Goal: Information Seeking & Learning: Find specific page/section

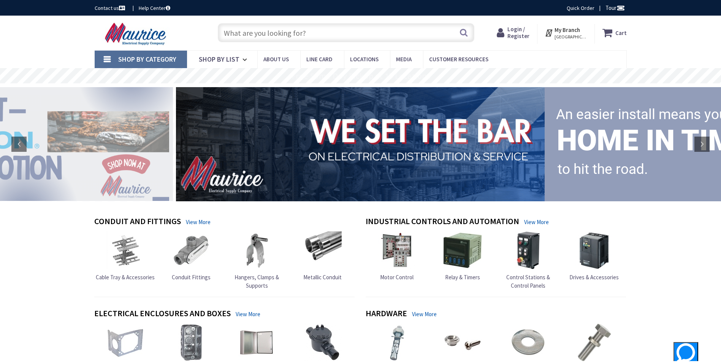
click at [296, 31] on input "text" at bounding box center [346, 32] width 257 height 19
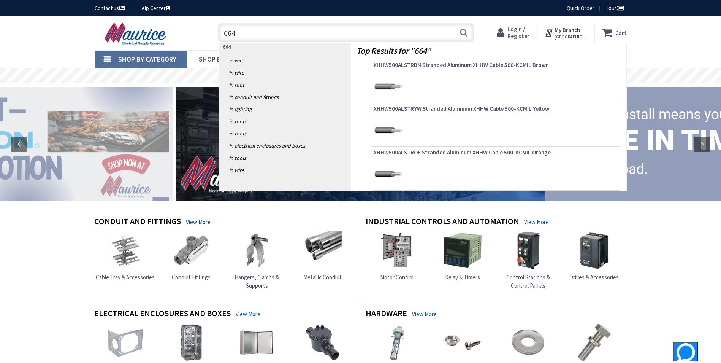
type input "6641"
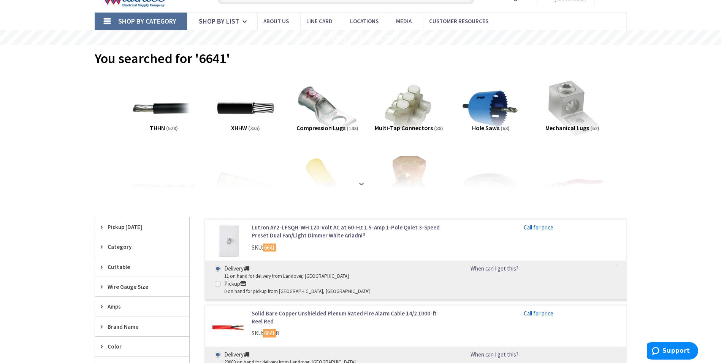
click at [278, 226] on link "Lutron AY2-LFSQH-WH 120-Volt AC at 60-Hz 1.5-Amp 1-Pole Quiet 3-Speed Preset Du…" at bounding box center [349, 231] width 194 height 16
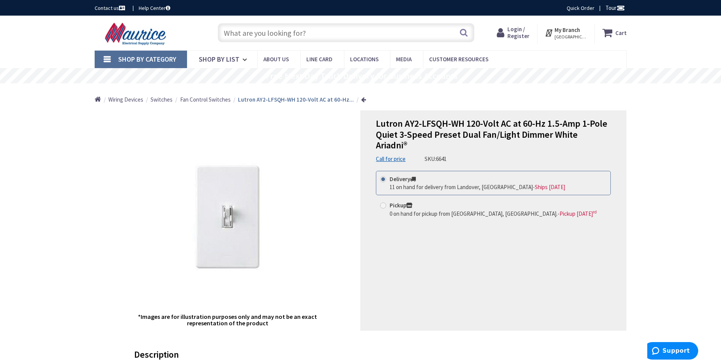
click at [290, 31] on input "text" at bounding box center [346, 32] width 257 height 19
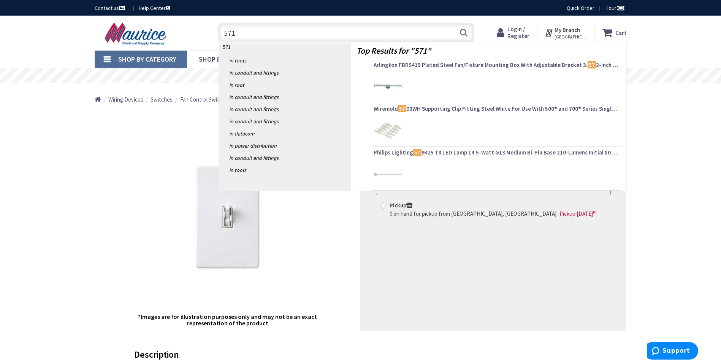
type input "5710"
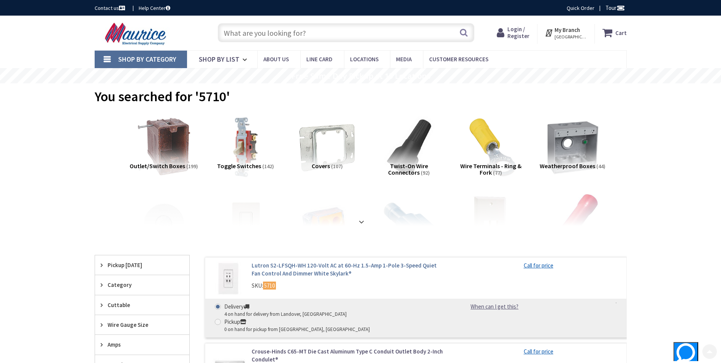
scroll to position [76, 0]
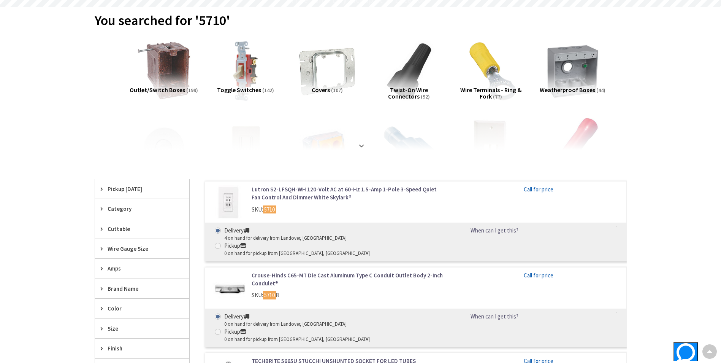
click at [292, 186] on link "Lutron S2-LFSQH-WH 120-Volt AC at 60-Hz 1.5-Amp 1-Pole 3-Speed Quiet Fan Contro…" at bounding box center [349, 193] width 194 height 16
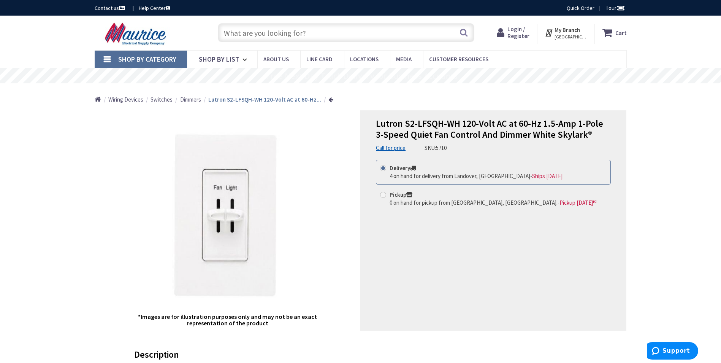
drag, startPoint x: 303, startPoint y: 35, endPoint x: 298, endPoint y: 35, distance: 5.8
click at [298, 35] on input "text" at bounding box center [346, 32] width 257 height 19
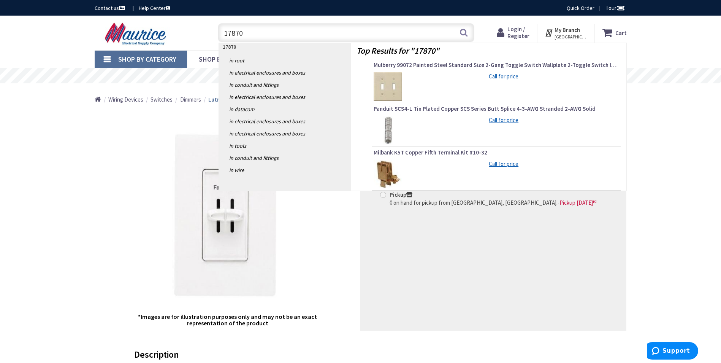
type input "178708"
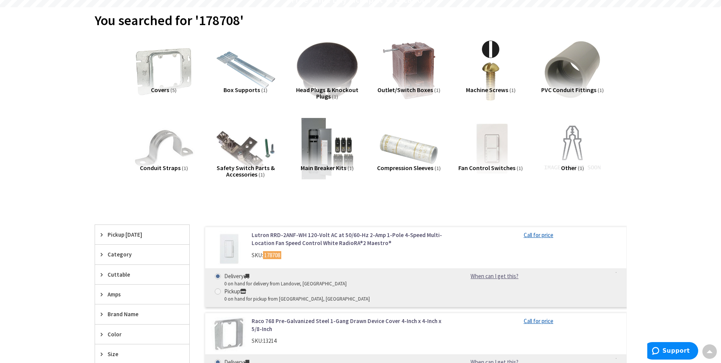
click at [306, 237] on link "Lutron RRD-2ANF-WH 120-Volt AC at 50/60-Hz 2-Amp 1-Pole 4-Speed Multi-Location …" at bounding box center [349, 239] width 194 height 16
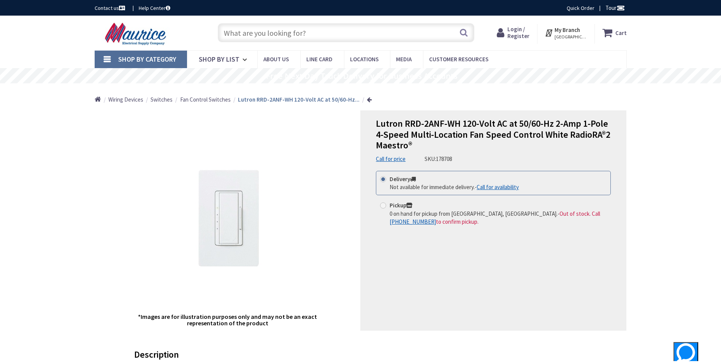
click at [302, 32] on input "text" at bounding box center [346, 32] width 257 height 19
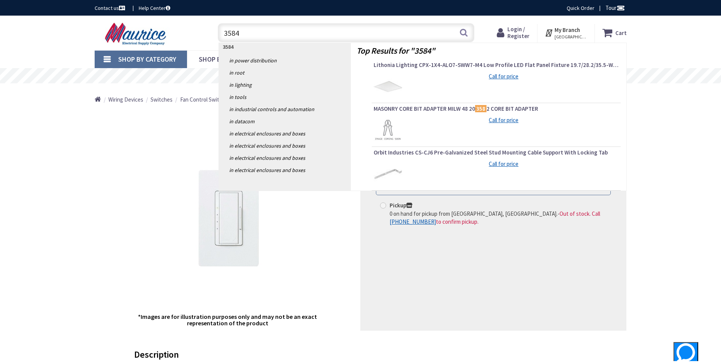
type input "35847"
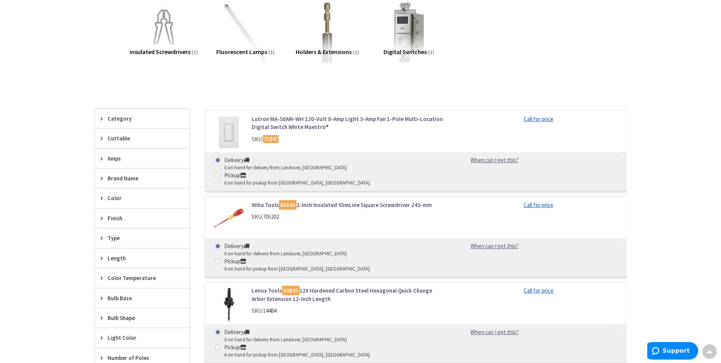
click at [317, 122] on link "Lutron MA-S8AM-WH 120-Volt 8-Amp Light 3-Amp Fan 1-Pole Multi-Location Digital …" at bounding box center [349, 123] width 194 height 16
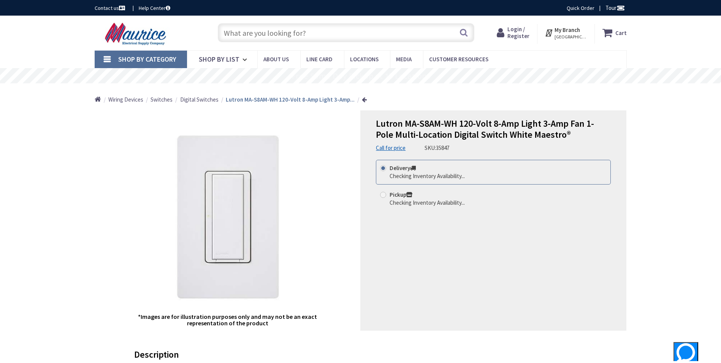
drag, startPoint x: 246, startPoint y: 220, endPoint x: 151, endPoint y: 110, distance: 145.5
click at [151, 110] on div "*Images are for illustration purposes only and may not be an exact representati…" at bounding box center [228, 220] width 266 height 220
